Goal: Task Accomplishment & Management: Use online tool/utility

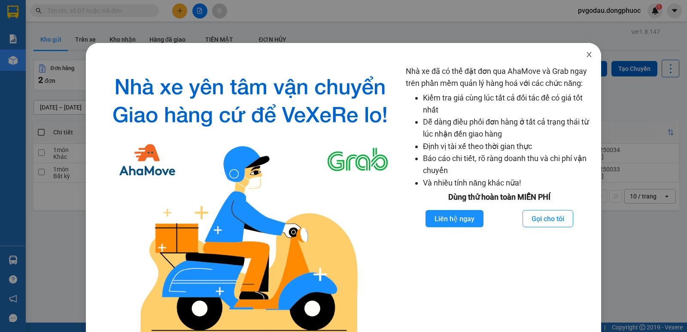
click at [582, 49] on span "Close" at bounding box center [589, 55] width 24 height 24
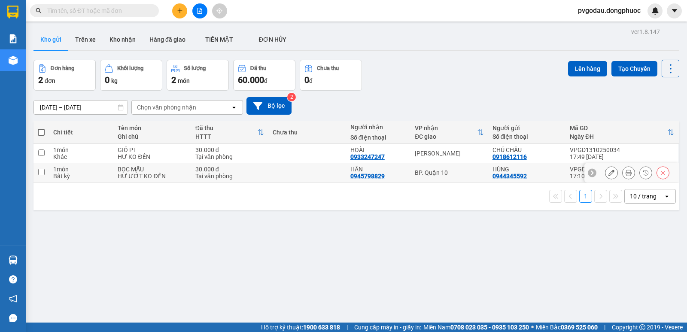
click at [459, 166] on td "BP. Quận 10" at bounding box center [448, 172] width 77 height 19
checkbox input "true"
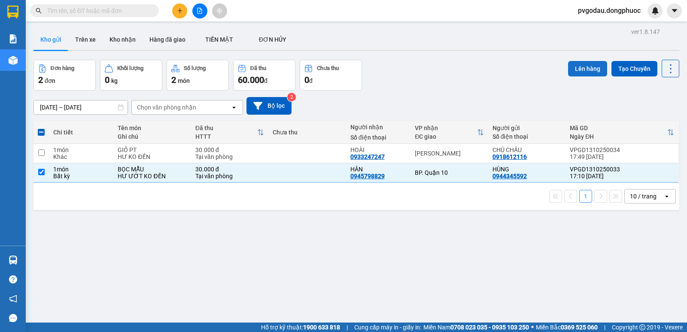
click at [579, 67] on button "Lên hàng" at bounding box center [587, 68] width 39 height 15
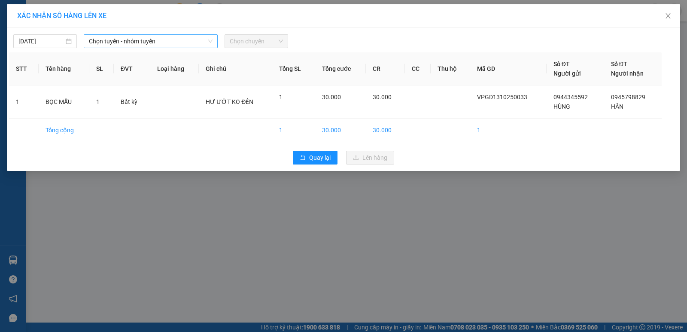
click at [150, 43] on span "Chọn tuyến - nhóm tuyến" at bounding box center [151, 41] width 124 height 13
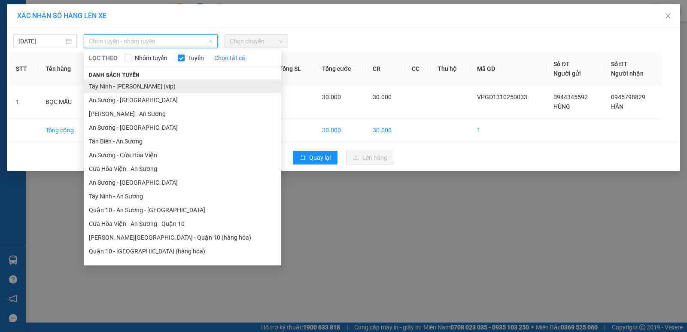
click at [151, 83] on li "Tây Ninh - [PERSON_NAME] (vip)" at bounding box center [182, 86] width 197 height 14
drag, startPoint x: 151, startPoint y: 83, endPoint x: 158, endPoint y: 82, distance: 6.9
click at [151, 83] on th "Loại hàng" at bounding box center [174, 68] width 49 height 33
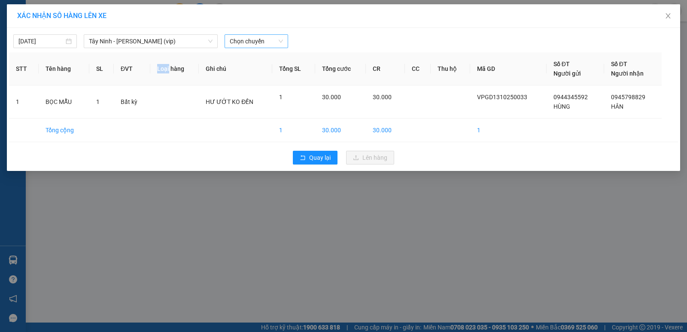
click at [254, 42] on span "Chọn chuyến" at bounding box center [256, 41] width 53 height 13
type input "2030"
click at [251, 58] on div "04:00 - 70B-020.30" at bounding box center [263, 58] width 67 height 9
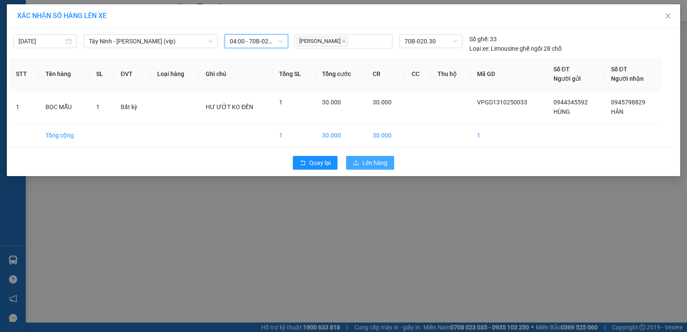
click at [374, 166] on span "Lên hàng" at bounding box center [374, 162] width 25 height 9
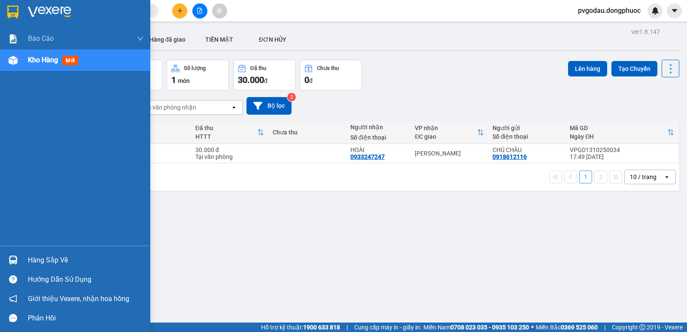
click at [13, 260] on img at bounding box center [13, 259] width 9 height 9
